Goal: Find specific page/section: Find specific page/section

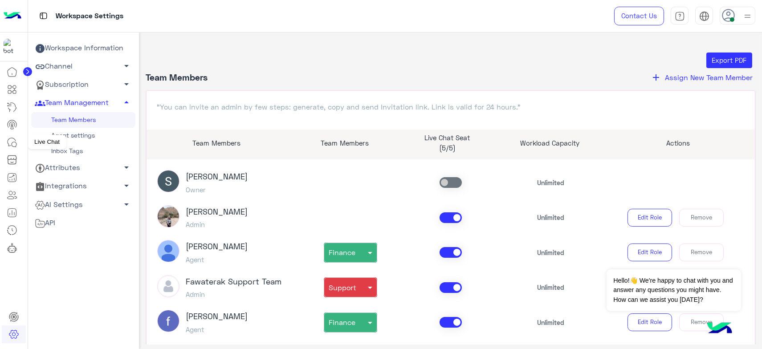
click at [11, 145] on icon at bounding box center [12, 142] width 11 height 11
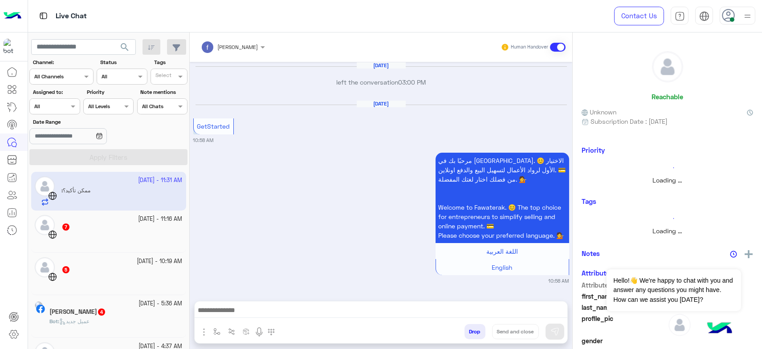
scroll to position [763, 0]
